Goal: Navigation & Orientation: Find specific page/section

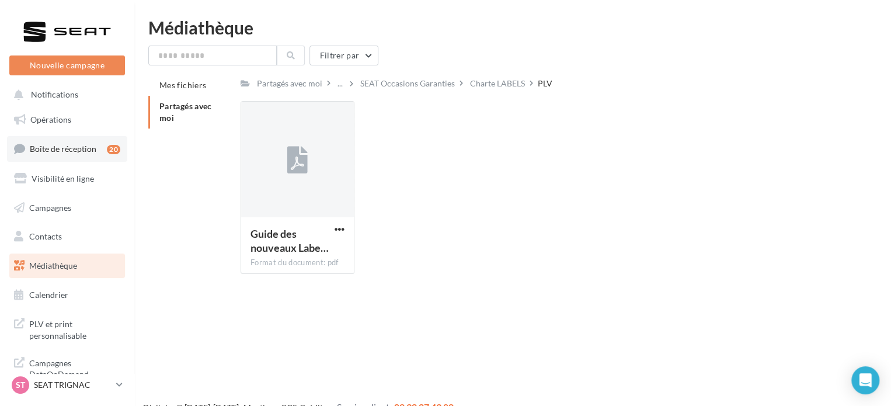
click at [76, 144] on span "Boîte de réception" at bounding box center [63, 149] width 67 height 10
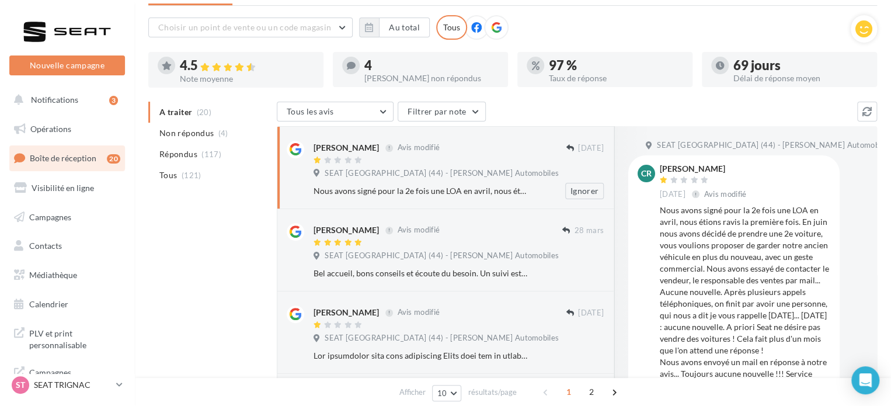
scroll to position [117, 0]
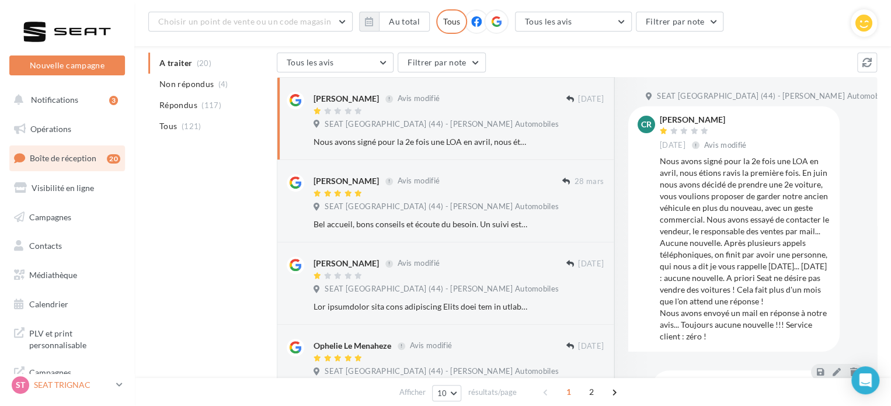
click at [109, 393] on div "ST SEAT TRIGNAC SEAT-TRIGNAC" at bounding box center [62, 385] width 100 height 18
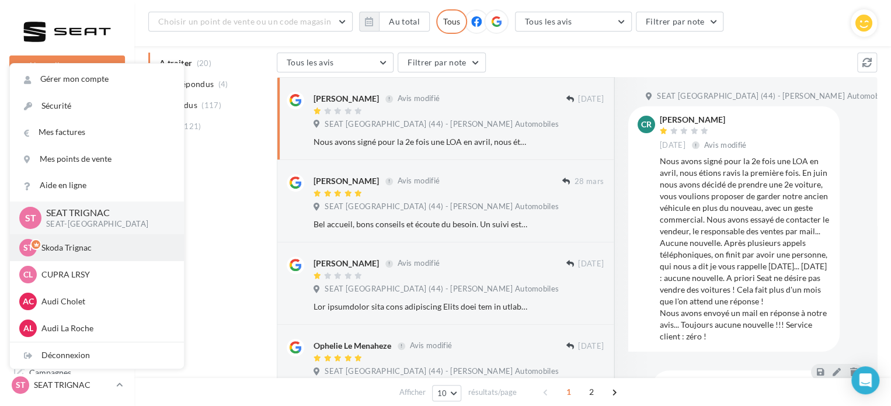
click at [107, 255] on div "ST Skoda Trignac sk-trig-lcou" at bounding box center [96, 248] width 155 height 18
